Goal: Contribute content

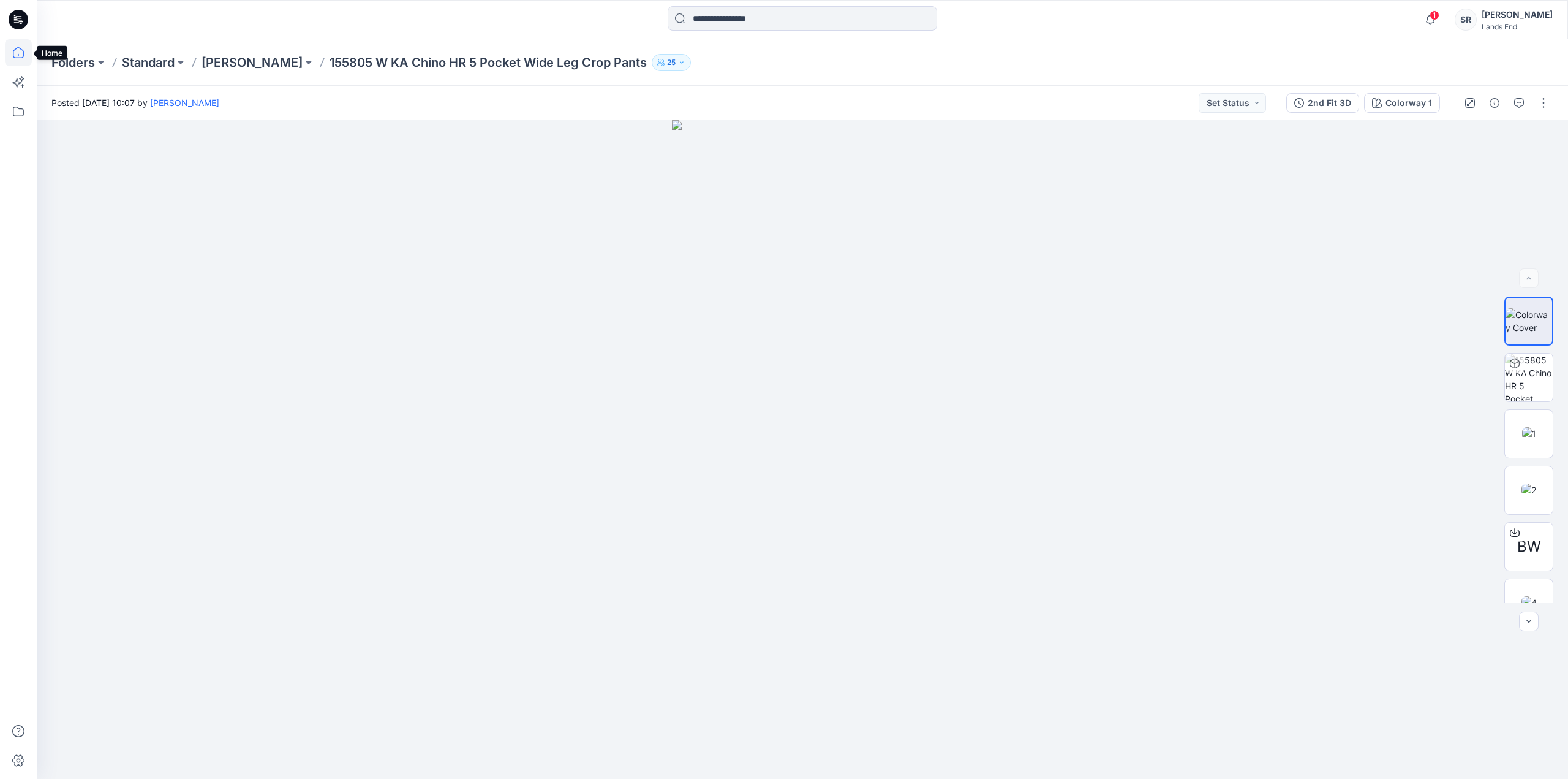
drag, startPoint x: 10, startPoint y: 53, endPoint x: 27, endPoint y: 63, distance: 19.7
click at [10, 53] on icon at bounding box center [18, 52] width 27 height 27
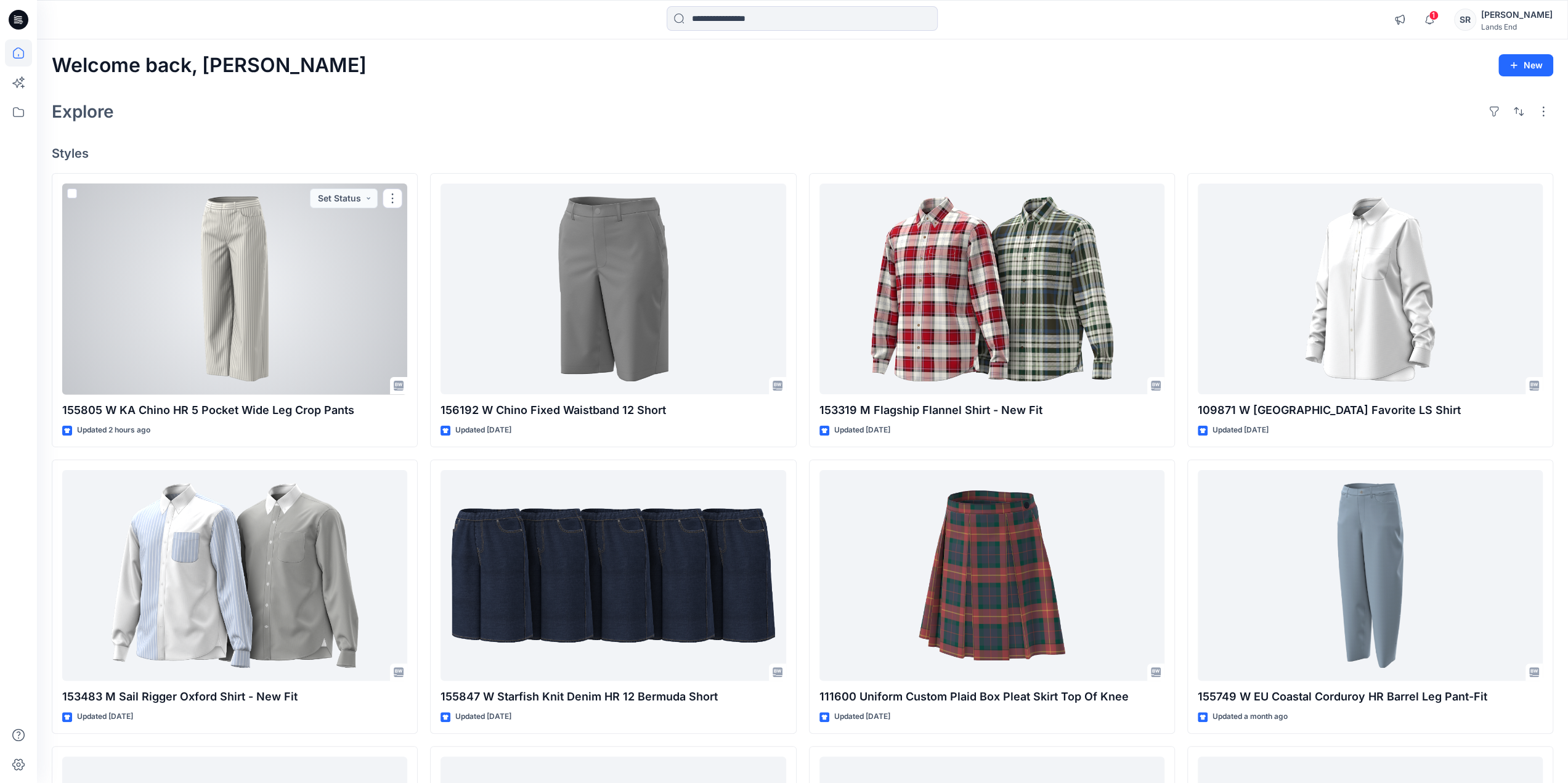
click at [271, 242] on div at bounding box center [234, 289] width 345 height 211
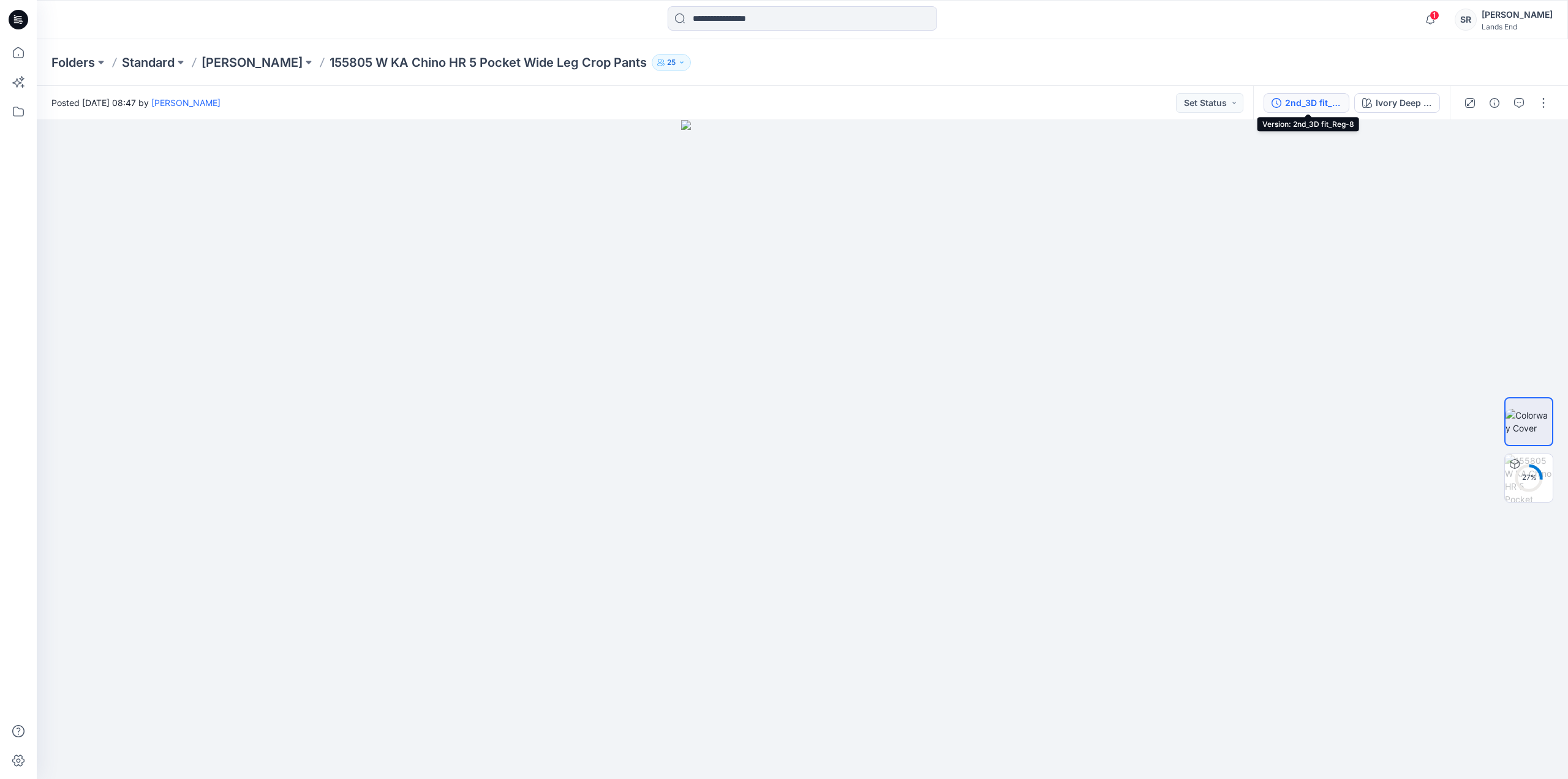
click at [1305, 99] on div "2nd_3D fit_Reg-8" at bounding box center [1314, 103] width 56 height 14
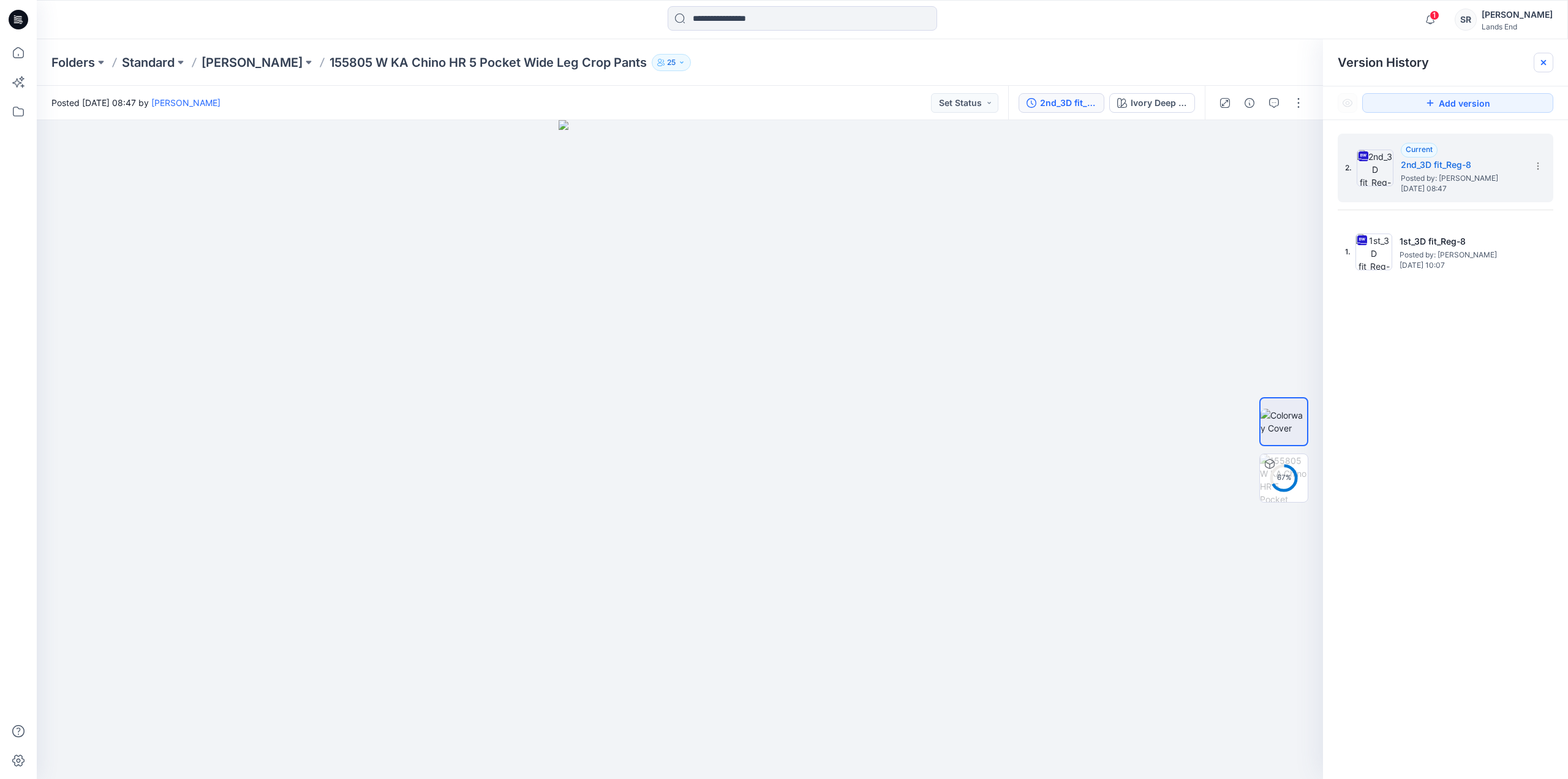
click at [1543, 66] on icon at bounding box center [1543, 62] width 10 height 10
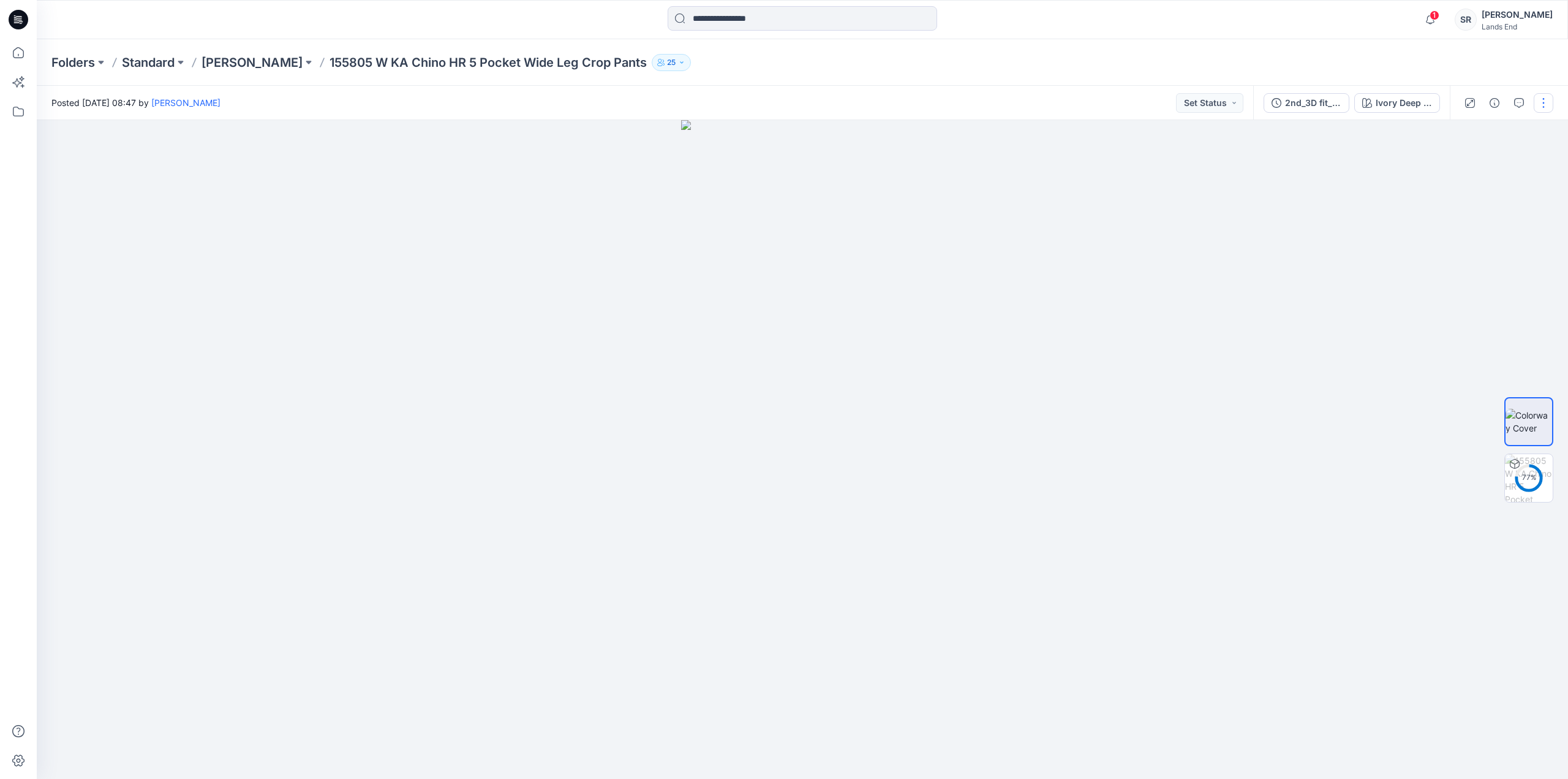
click at [1539, 106] on button "button" at bounding box center [1543, 103] width 20 height 20
click at [1459, 162] on p "Edit" at bounding box center [1465, 166] width 15 height 13
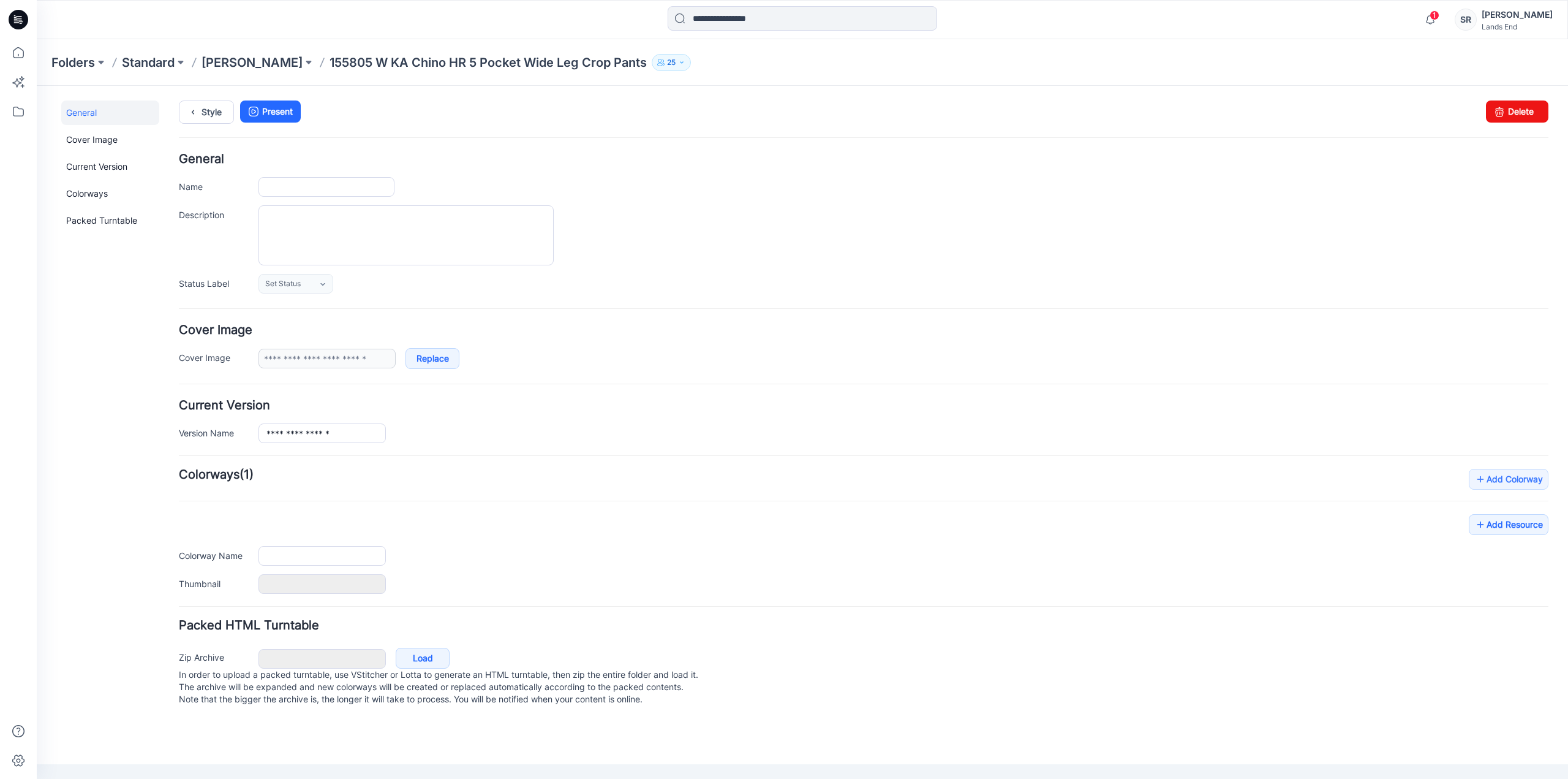
type input "**********"
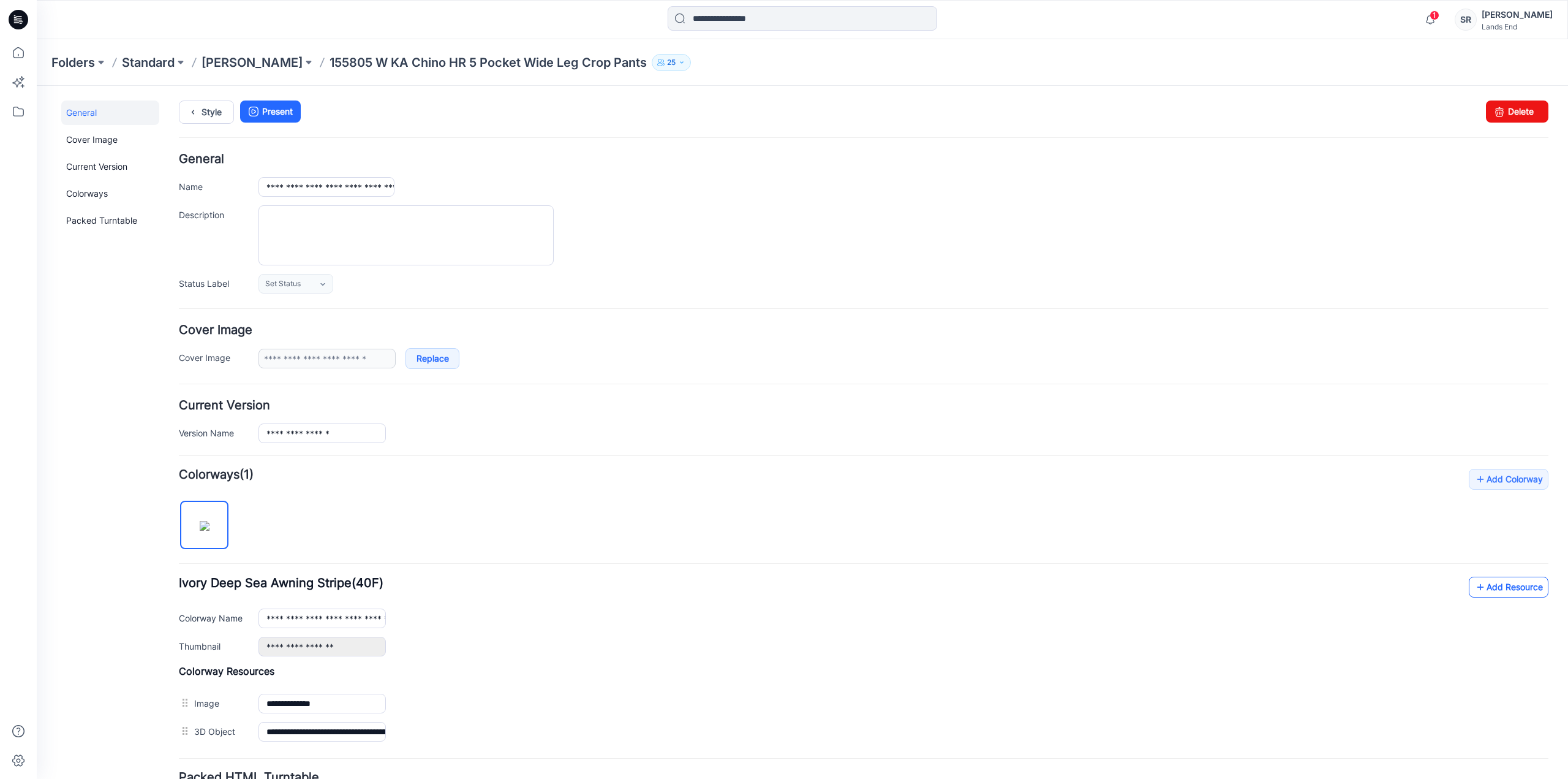
click at [1524, 587] on link "Add Resource" at bounding box center [1508, 587] width 79 height 21
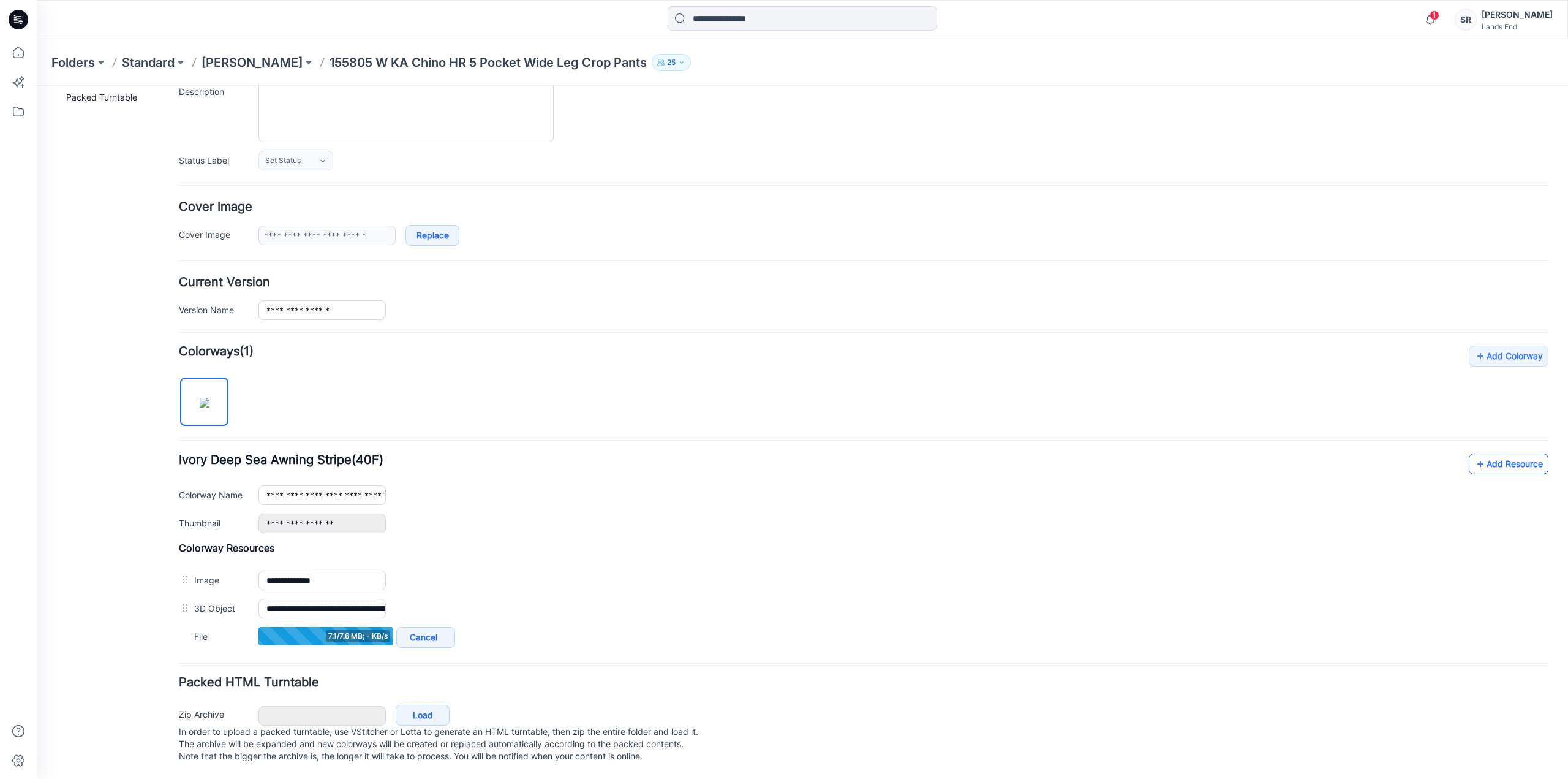
scroll to position [130, 0]
click at [1487, 455] on link "Add Resource" at bounding box center [1508, 465] width 79 height 21
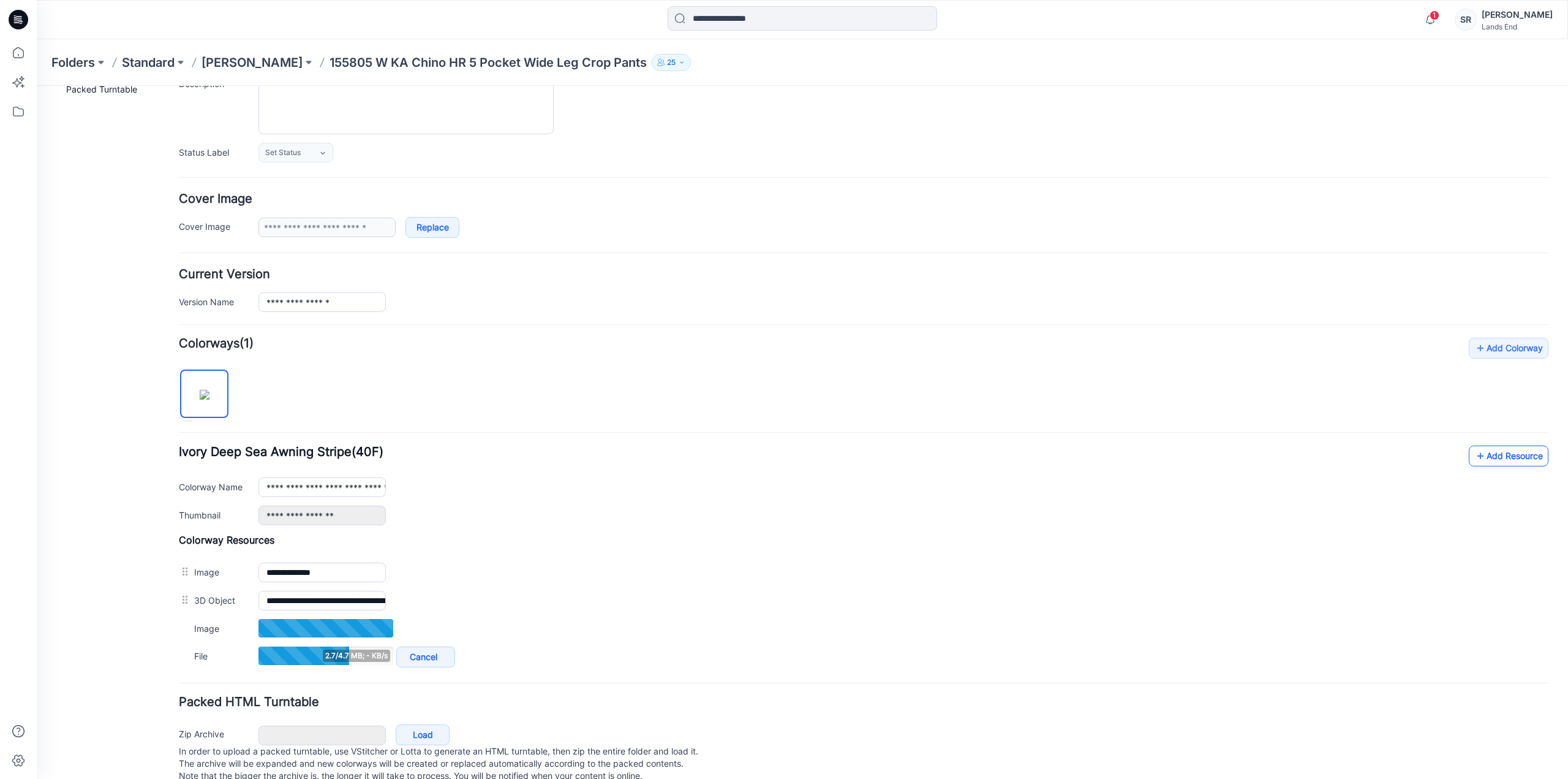
click at [1486, 455] on link "Add Resource" at bounding box center [1508, 456] width 79 height 21
click at [1475, 457] on icon at bounding box center [1480, 456] width 12 height 20
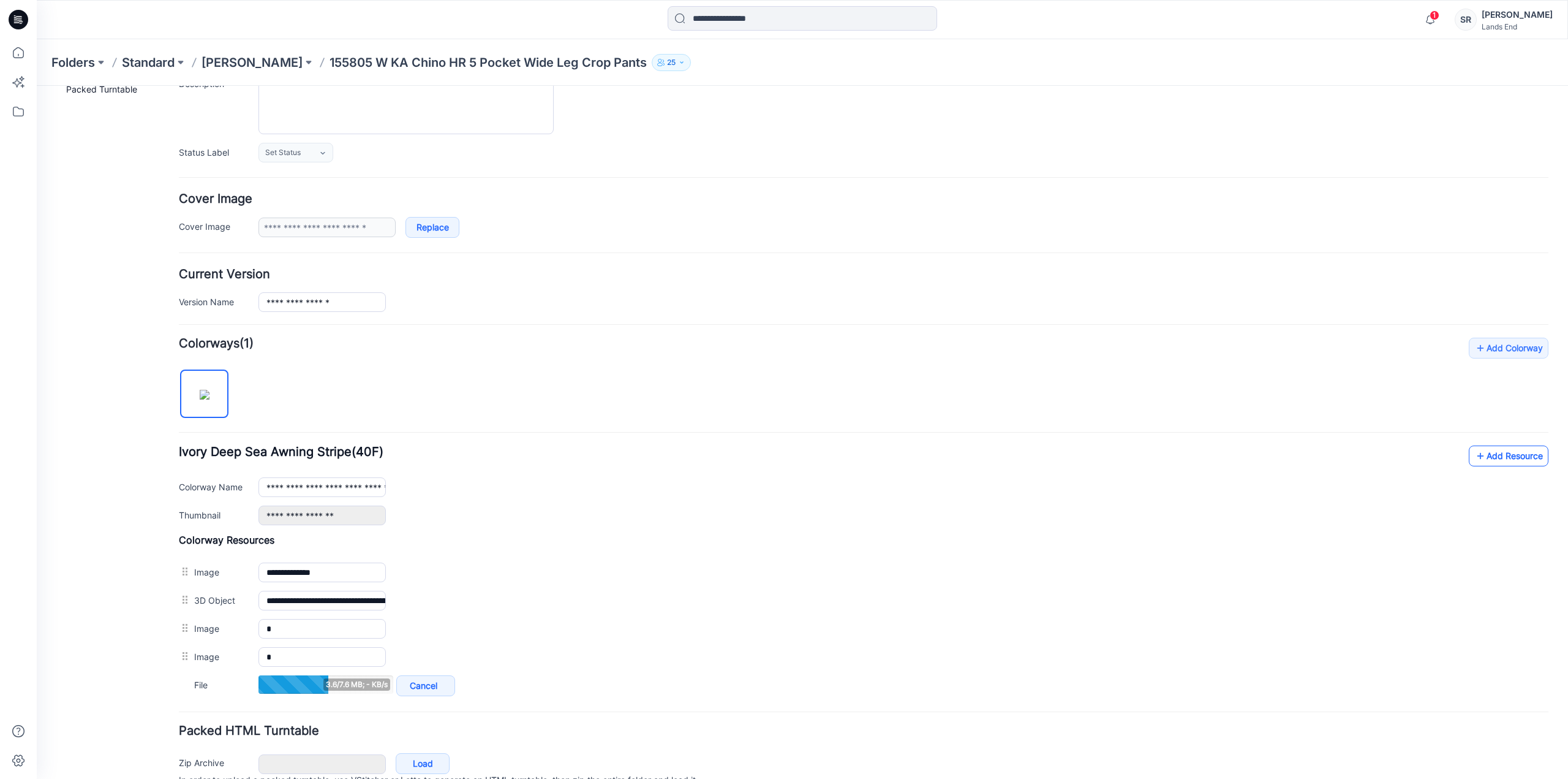
click at [1513, 459] on link "Add Resource" at bounding box center [1508, 456] width 79 height 21
click at [1487, 450] on link "Add Resource" at bounding box center [1508, 456] width 79 height 21
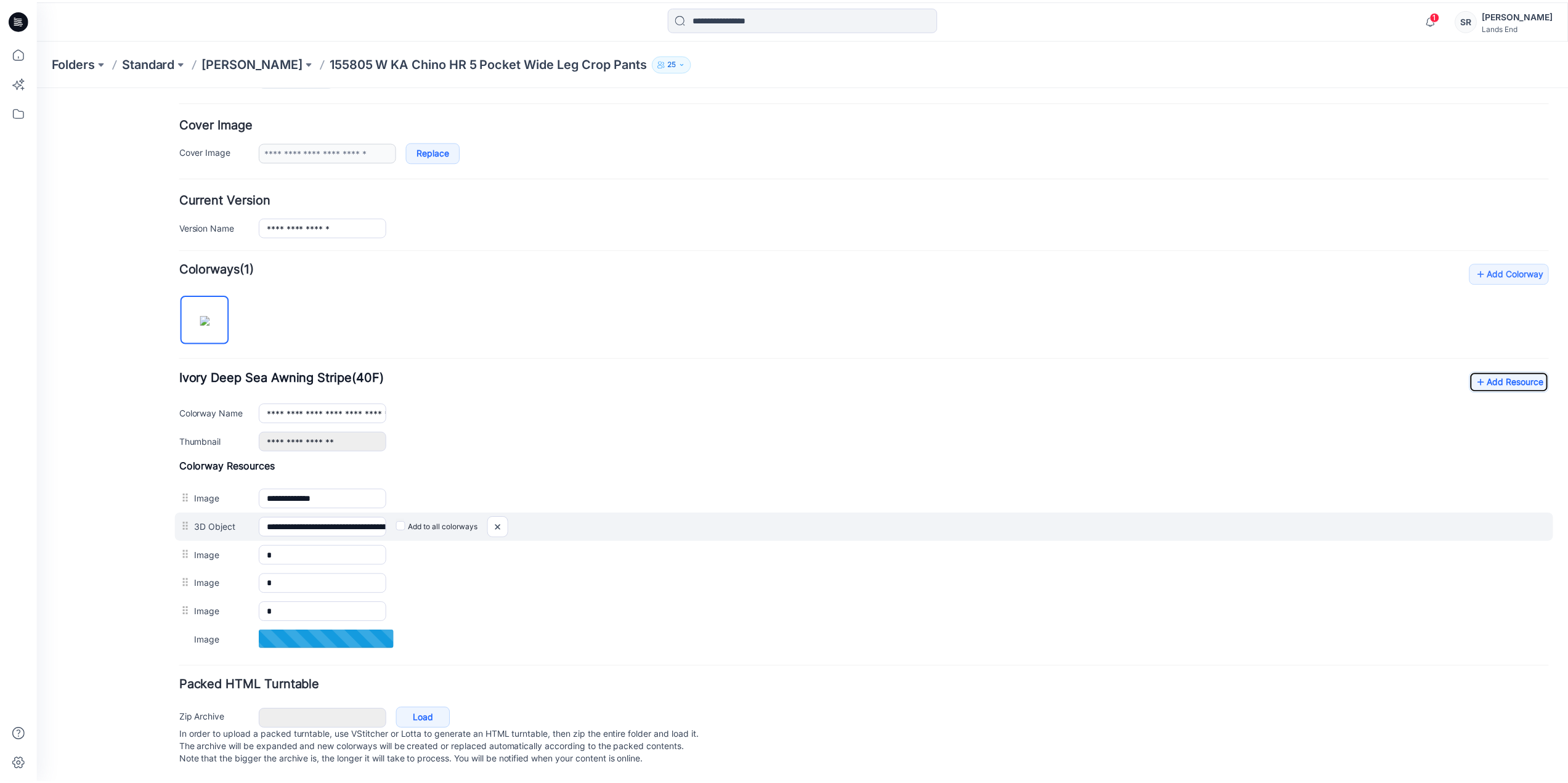
scroll to position [215, 0]
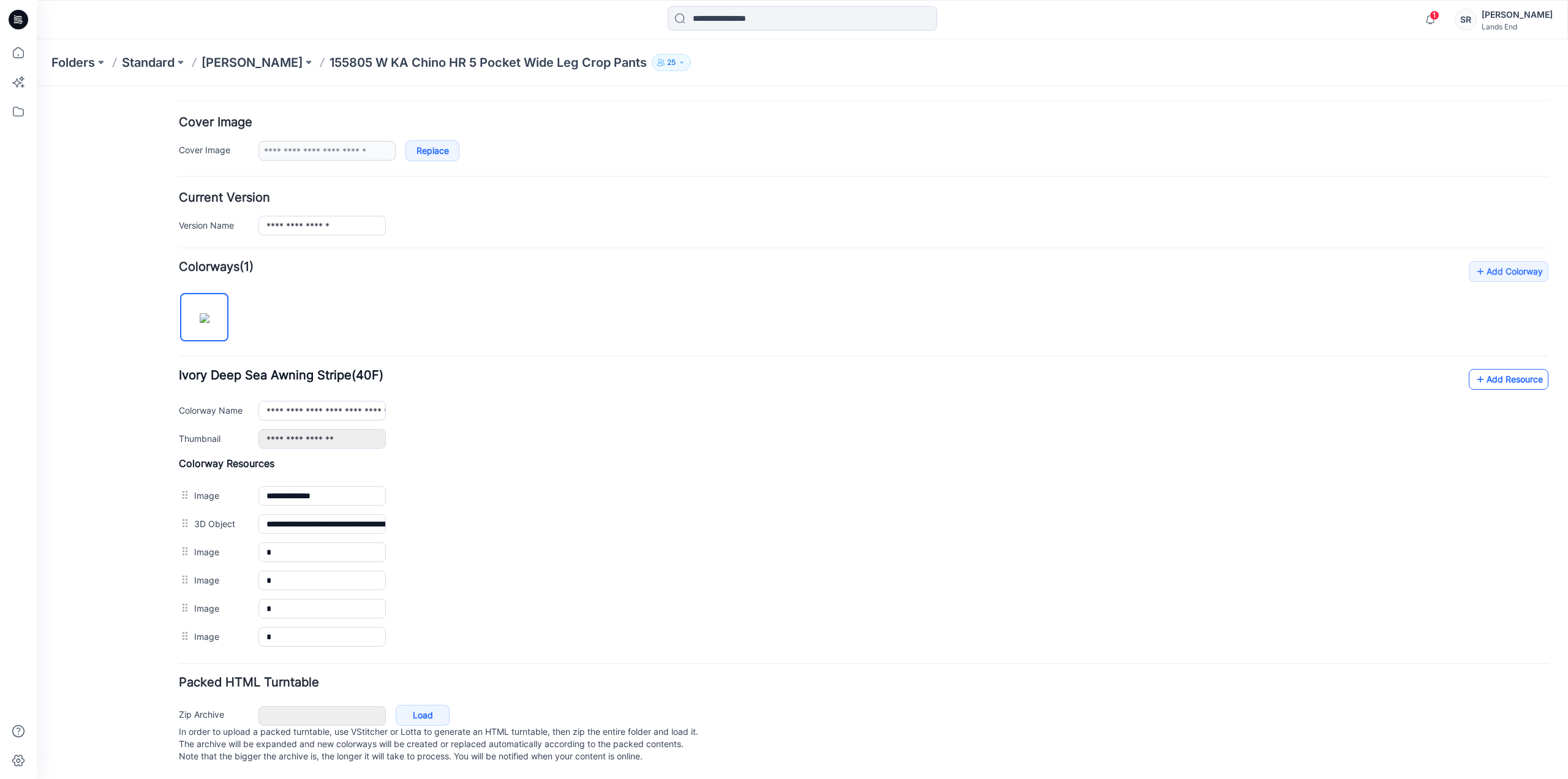
click at [1496, 369] on link "Add Resource" at bounding box center [1508, 379] width 79 height 21
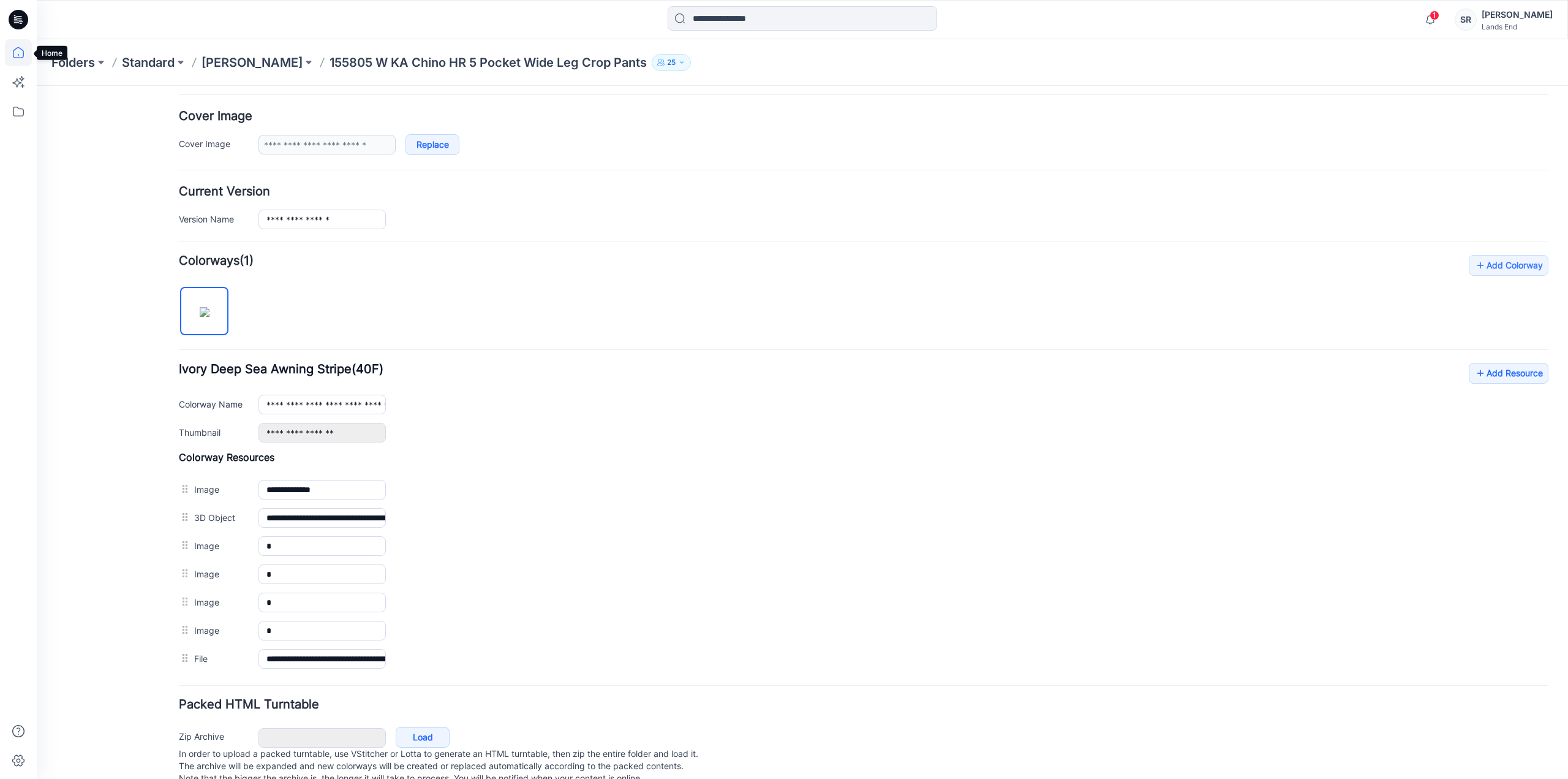
click at [17, 55] on icon at bounding box center [18, 52] width 27 height 27
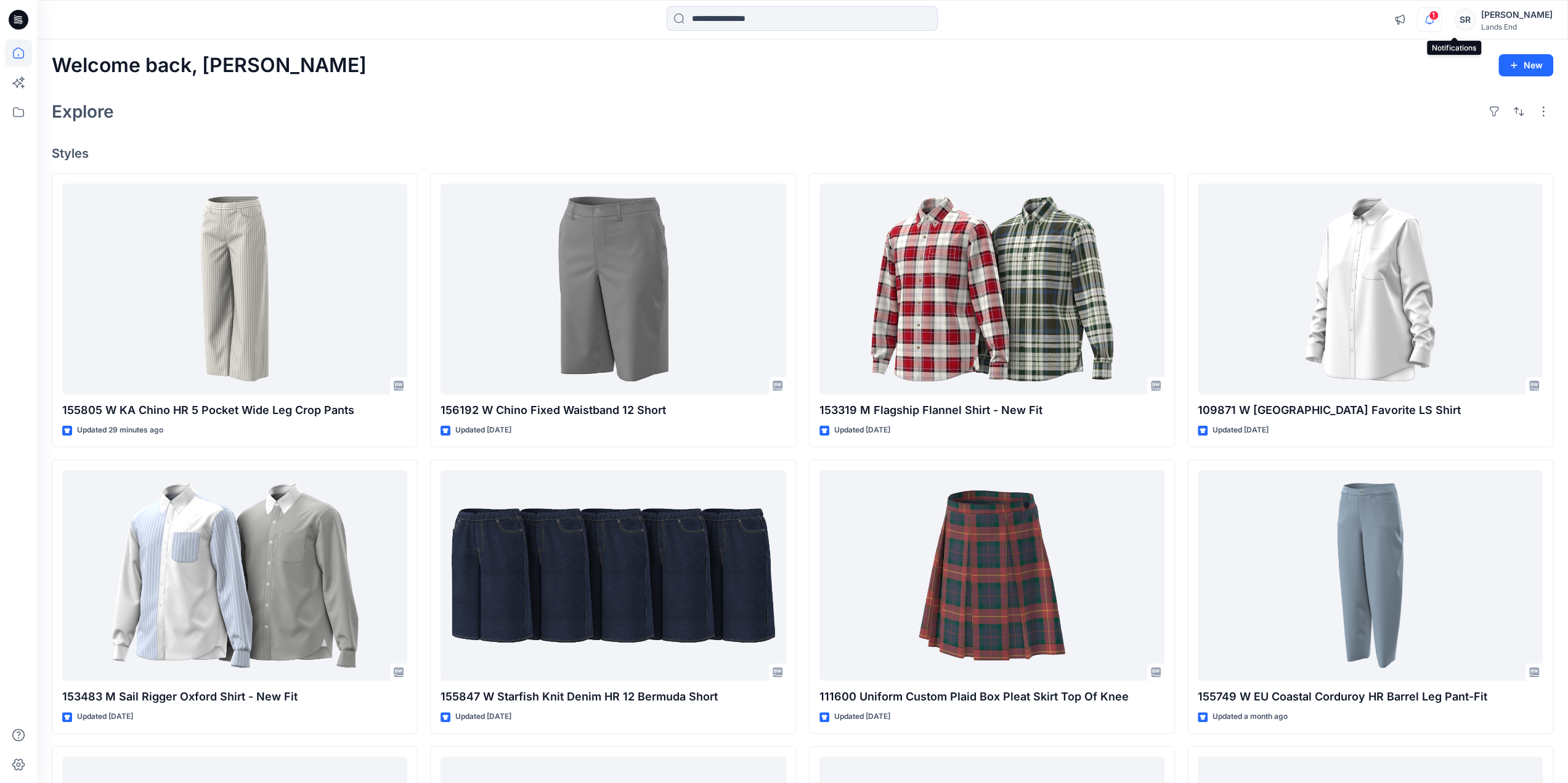
click at [1441, 21] on icon "button" at bounding box center [1429, 20] width 23 height 25
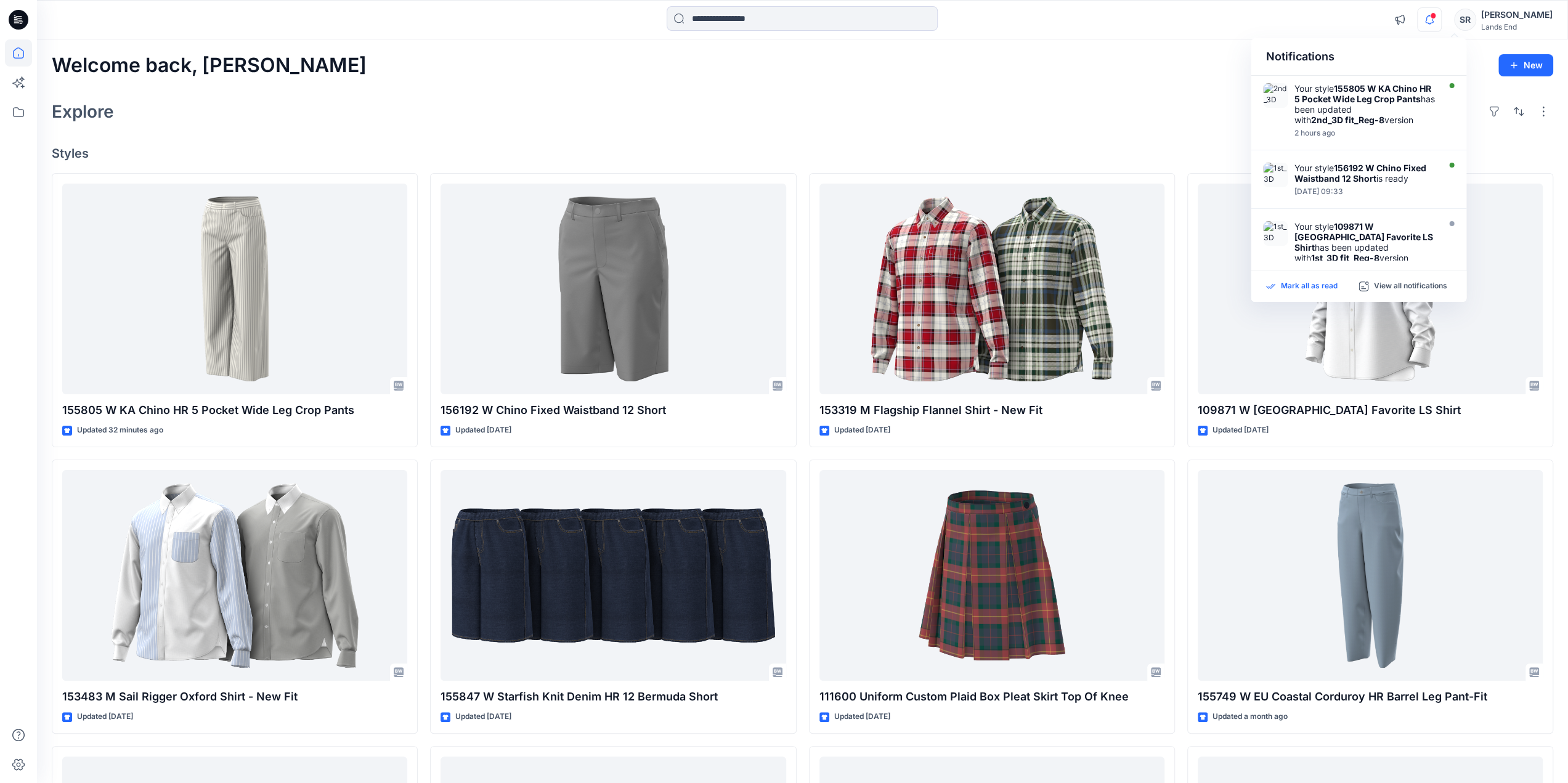
click at [1294, 283] on p "Mark all as read" at bounding box center [1309, 286] width 56 height 11
click at [1125, 74] on div "Welcome back, [PERSON_NAME] New" at bounding box center [802, 65] width 1501 height 23
